Goal: Communication & Community: Connect with others

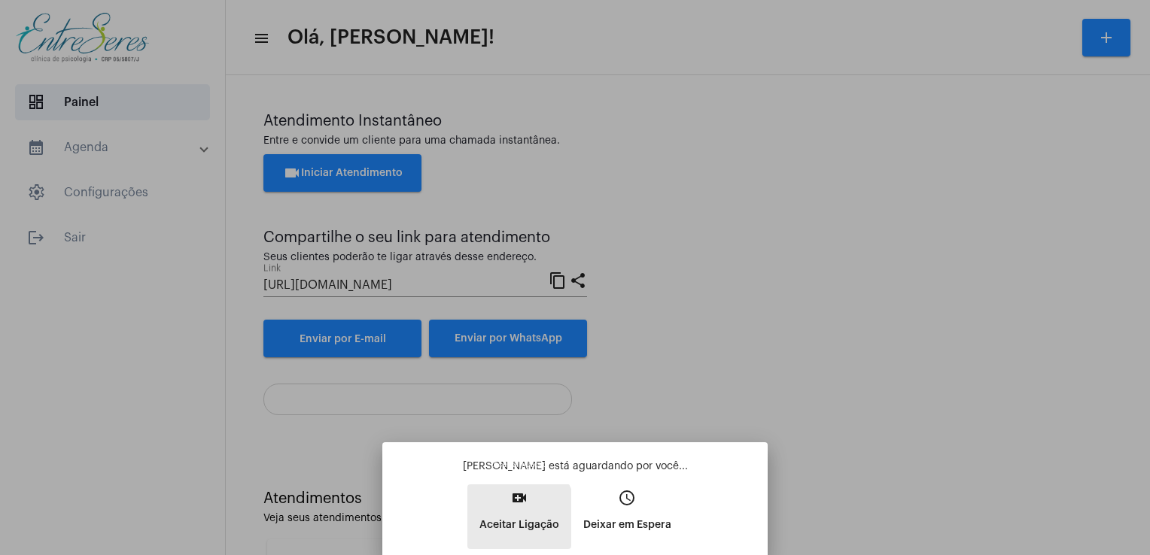
click at [486, 530] on p "Aceitar Ligação" at bounding box center [519, 525] width 80 height 27
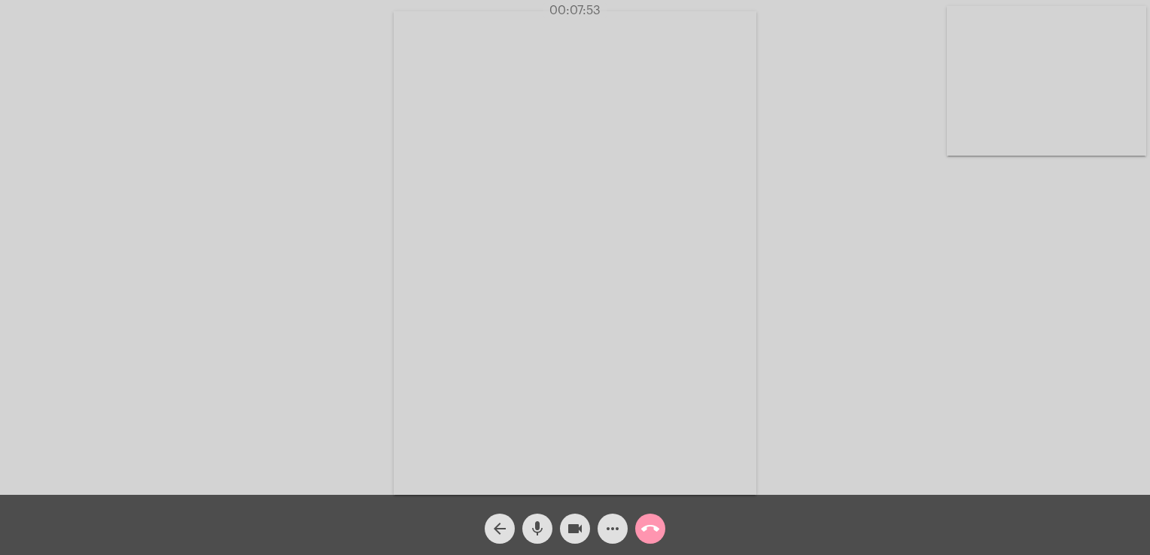
click at [1018, 102] on video at bounding box center [1045, 81] width 199 height 150
click at [857, 183] on video at bounding box center [725, 252] width 645 height 484
click at [857, 183] on video at bounding box center [795, 251] width 552 height 414
click at [215, 272] on video at bounding box center [201, 251] width 199 height 266
